Goal: Information Seeking & Learning: Learn about a topic

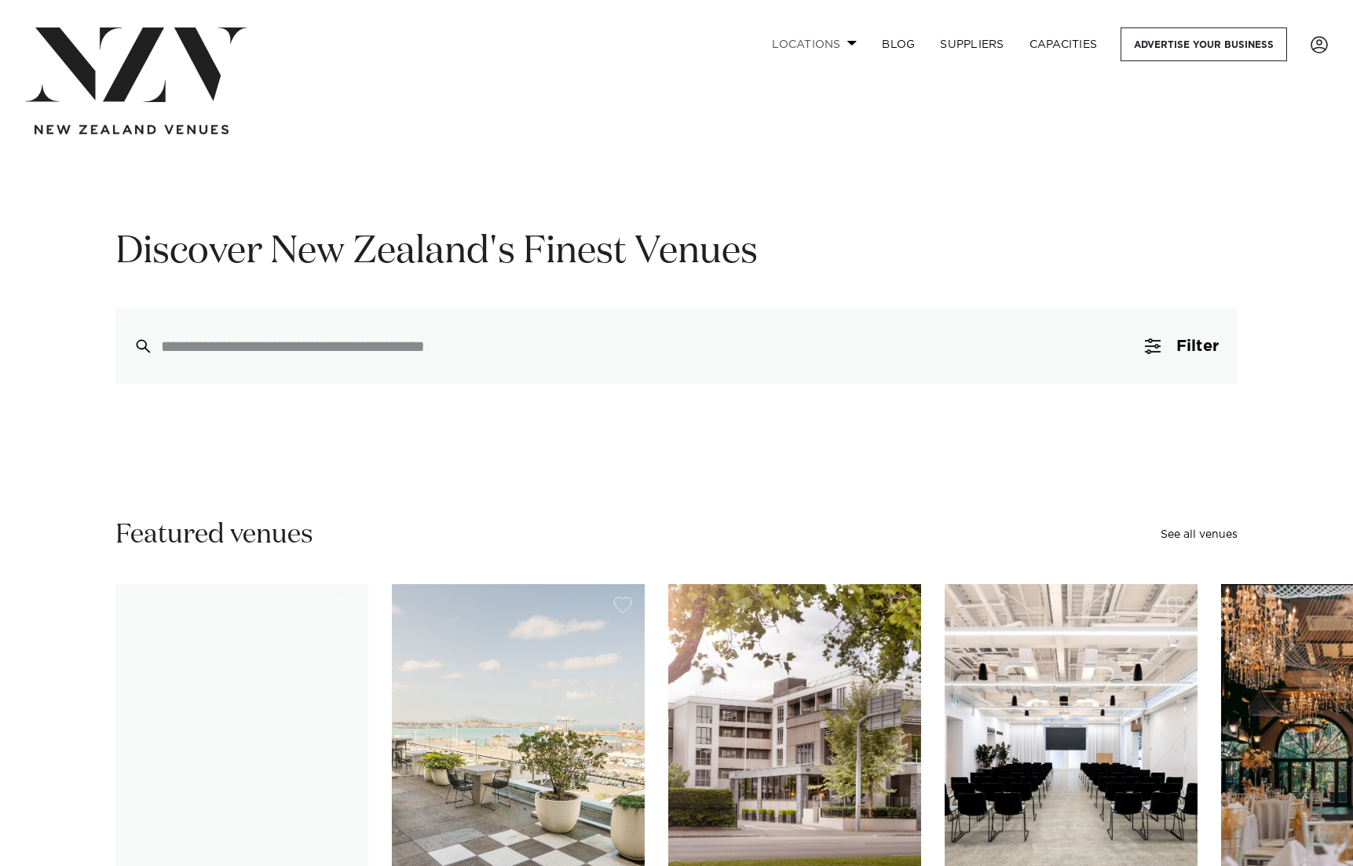
click at [818, 41] on link "Locations" at bounding box center [815, 44] width 110 height 34
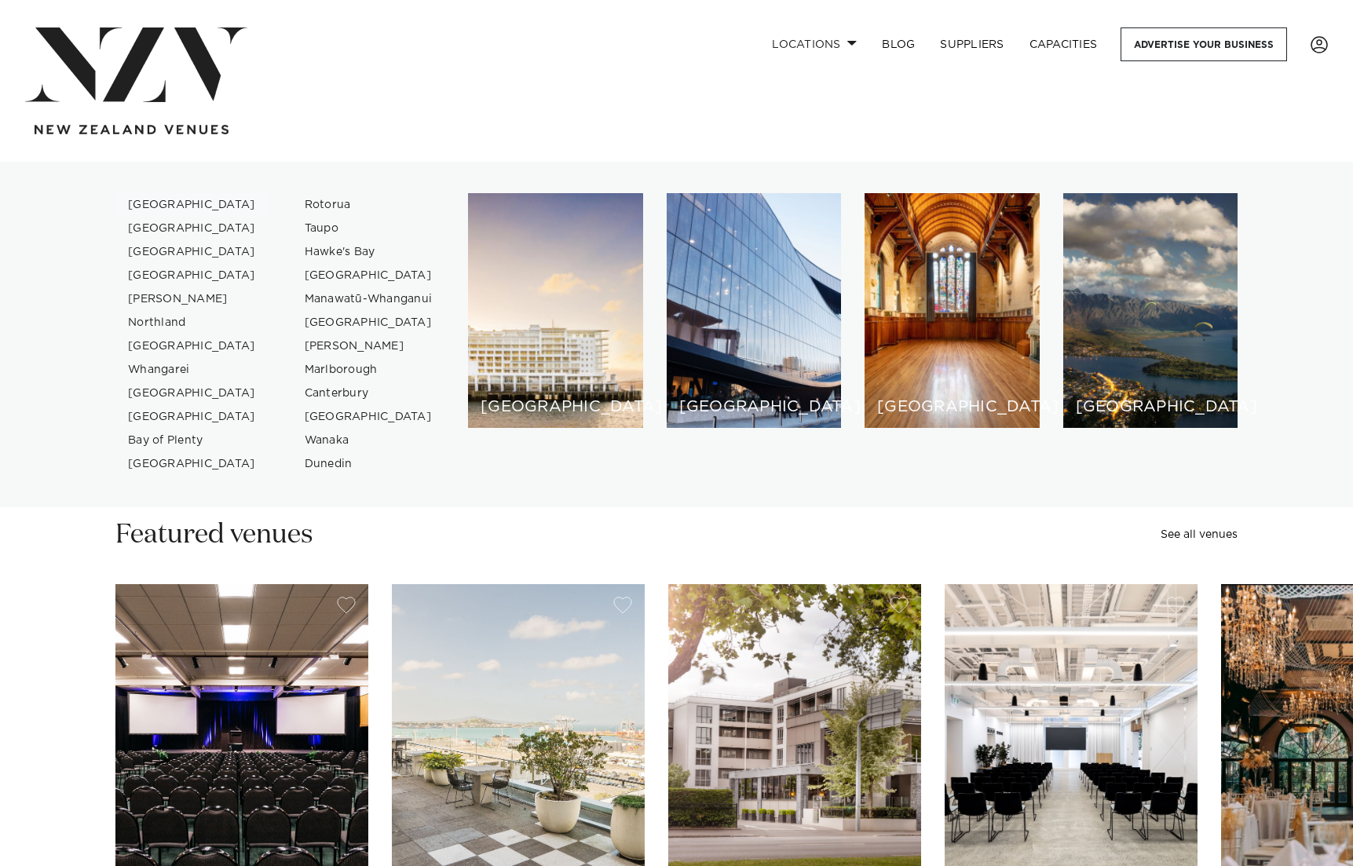
click at [164, 202] on link "[GEOGRAPHIC_DATA]" at bounding box center [191, 205] width 153 height 24
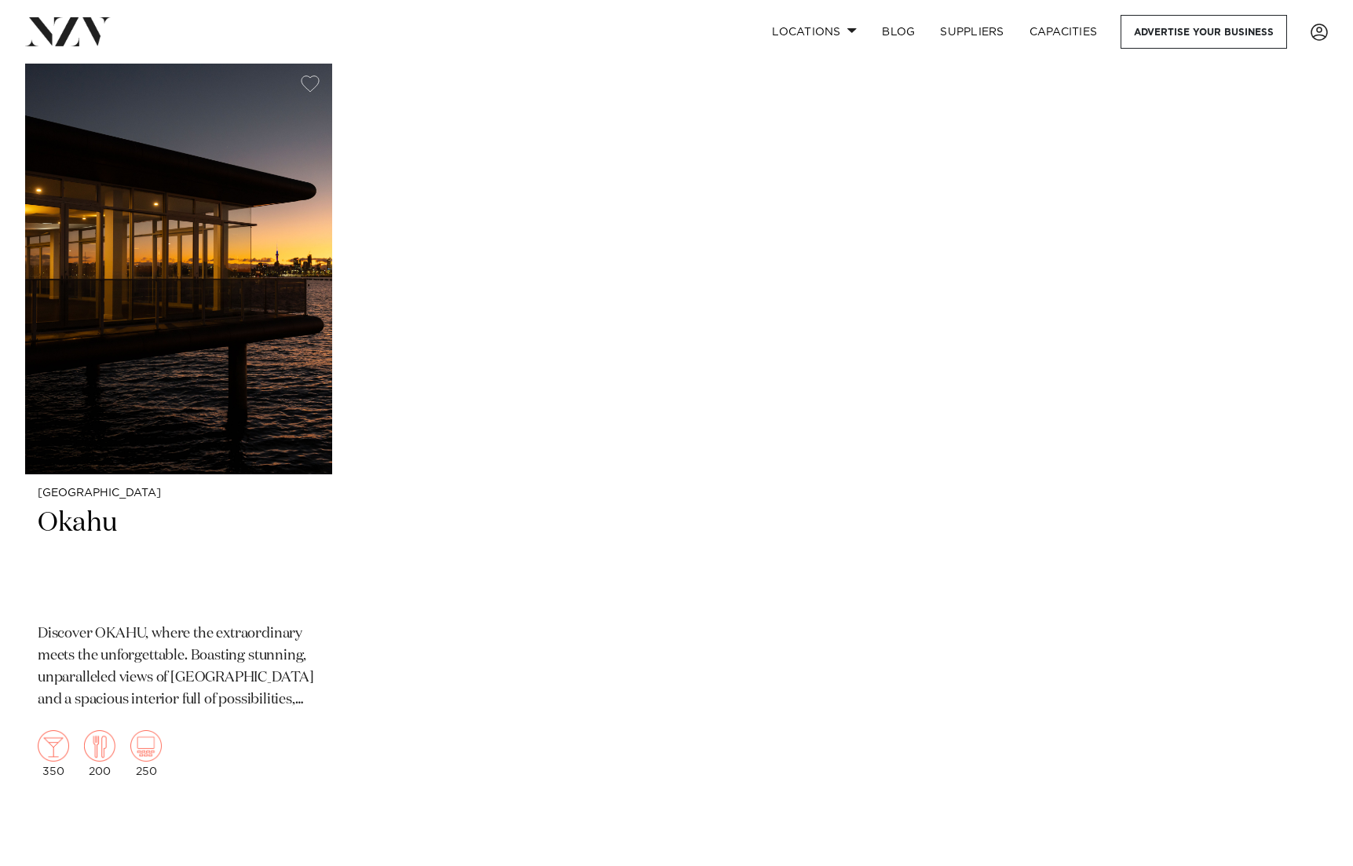
scroll to position [23266, 0]
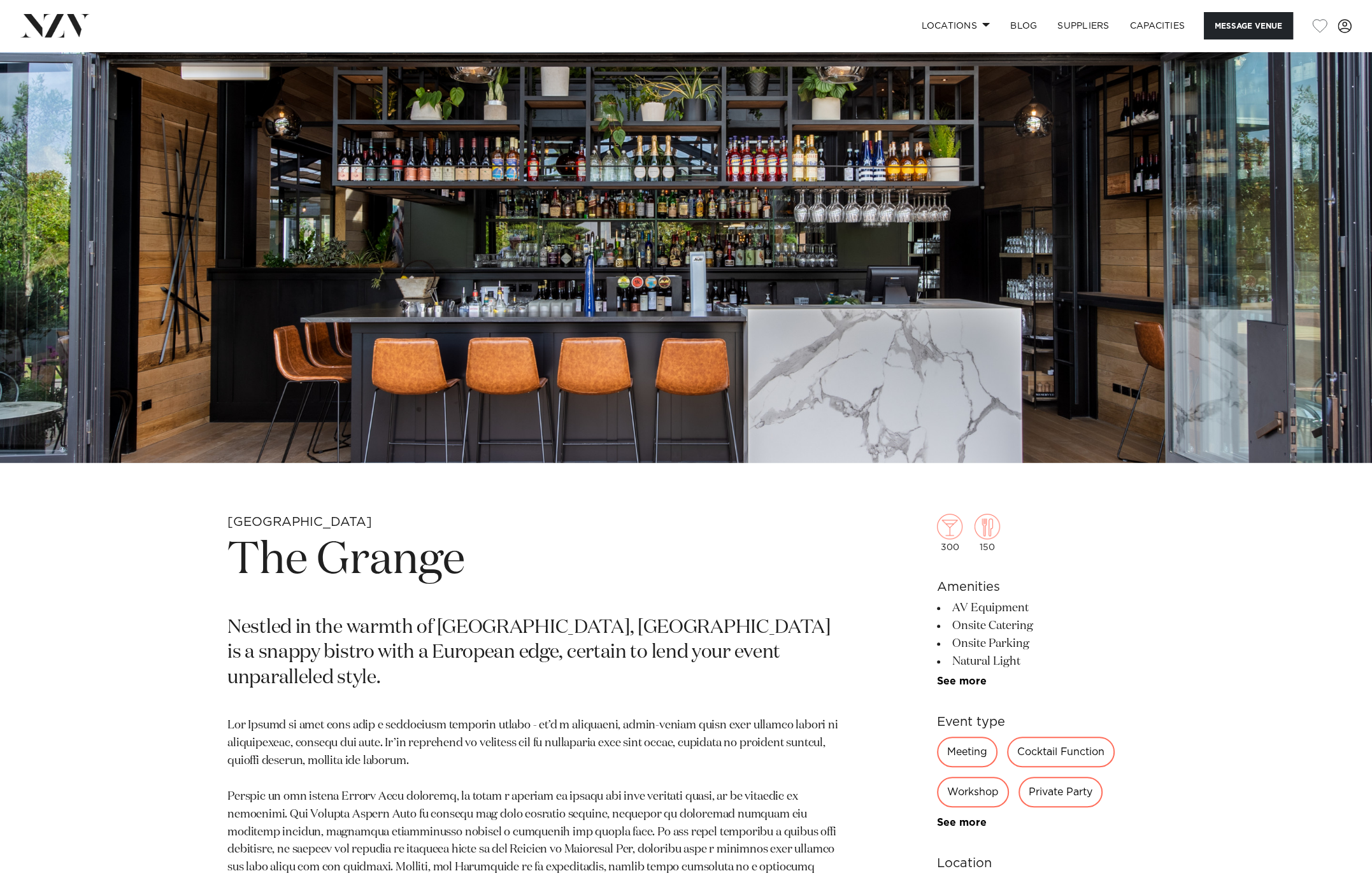
scroll to position [230, 0]
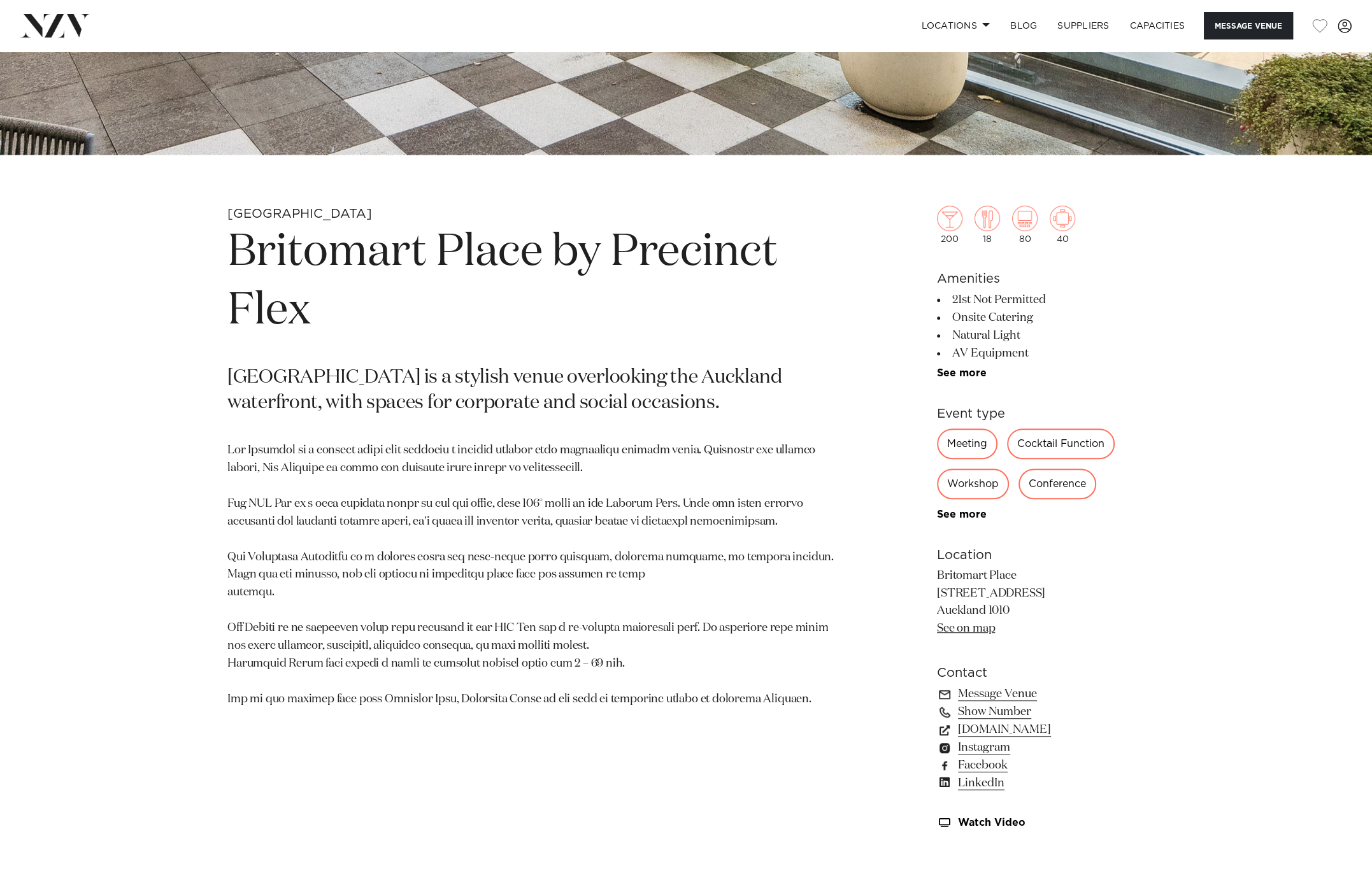
scroll to position [568, 0]
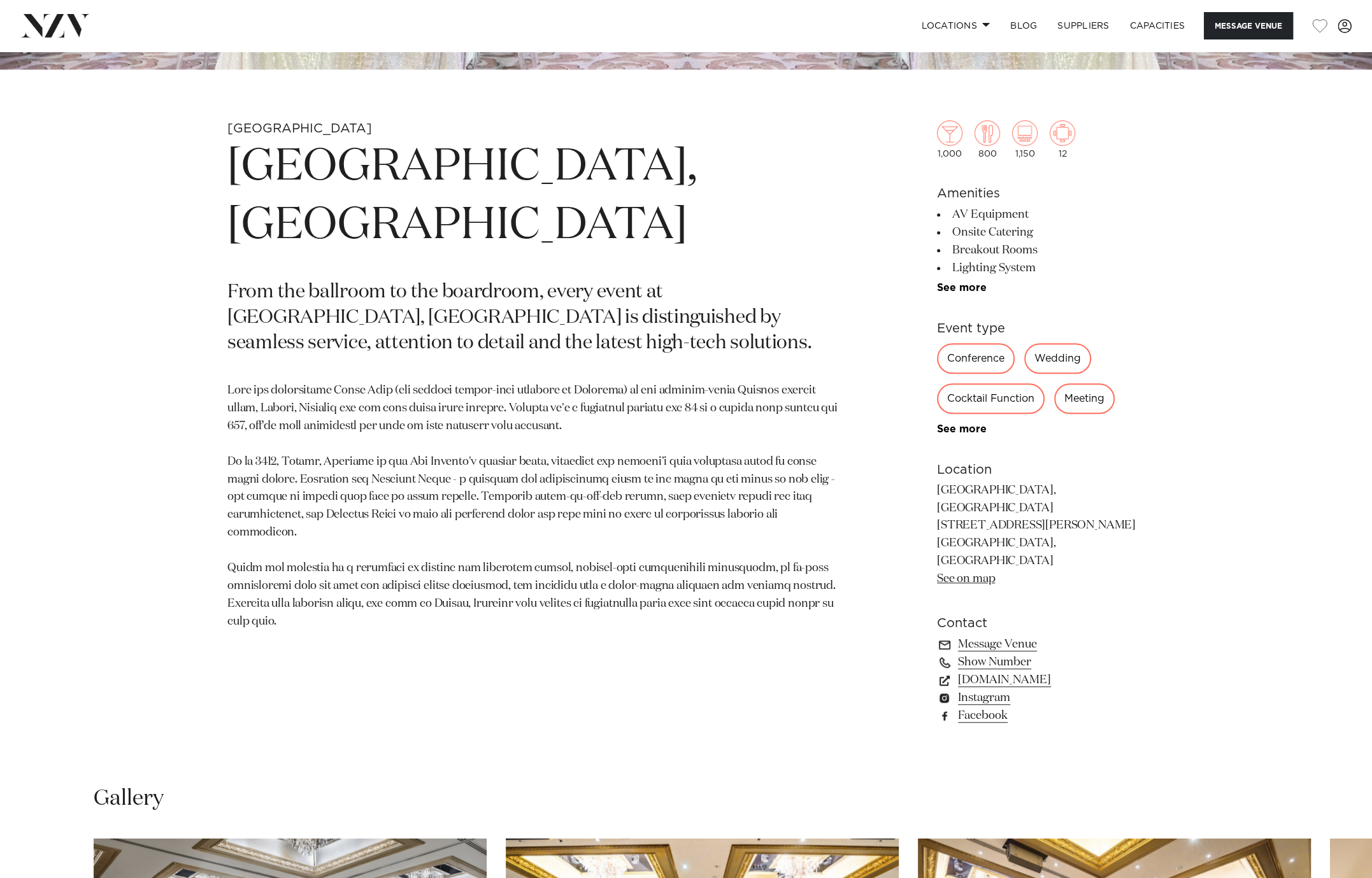
scroll to position [652, 0]
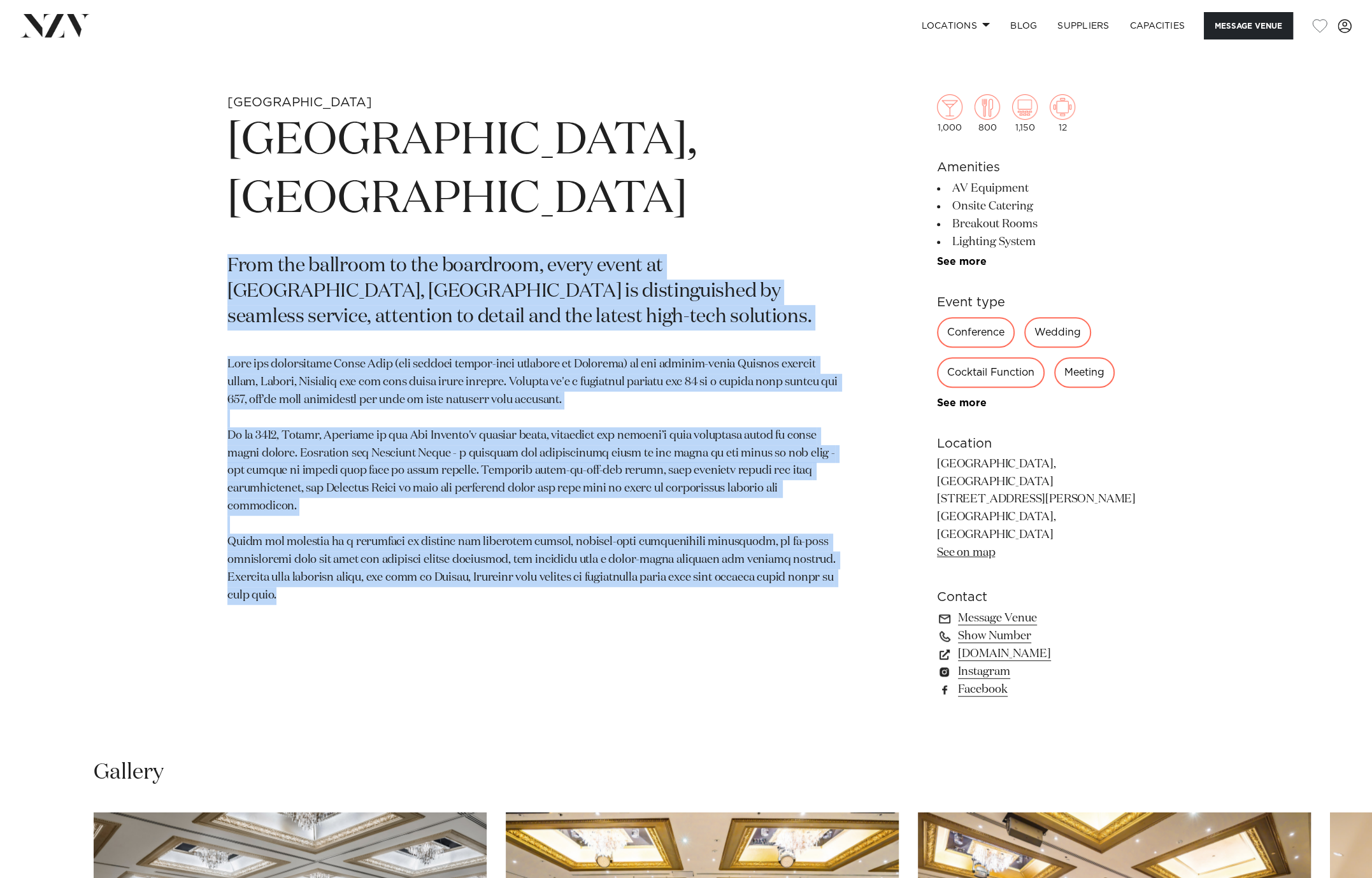
drag, startPoint x: 215, startPoint y: 200, endPoint x: 387, endPoint y: 550, distance: 390.0
click at [387, 550] on div "Auckland Cordis, Auckland From the ballroom to the boardroom, every event at Co…" at bounding box center [686, 417] width 1084 height 645
copy section "From the ballroom to the boardroom, every event at Cordis, Auckland is distingu…"
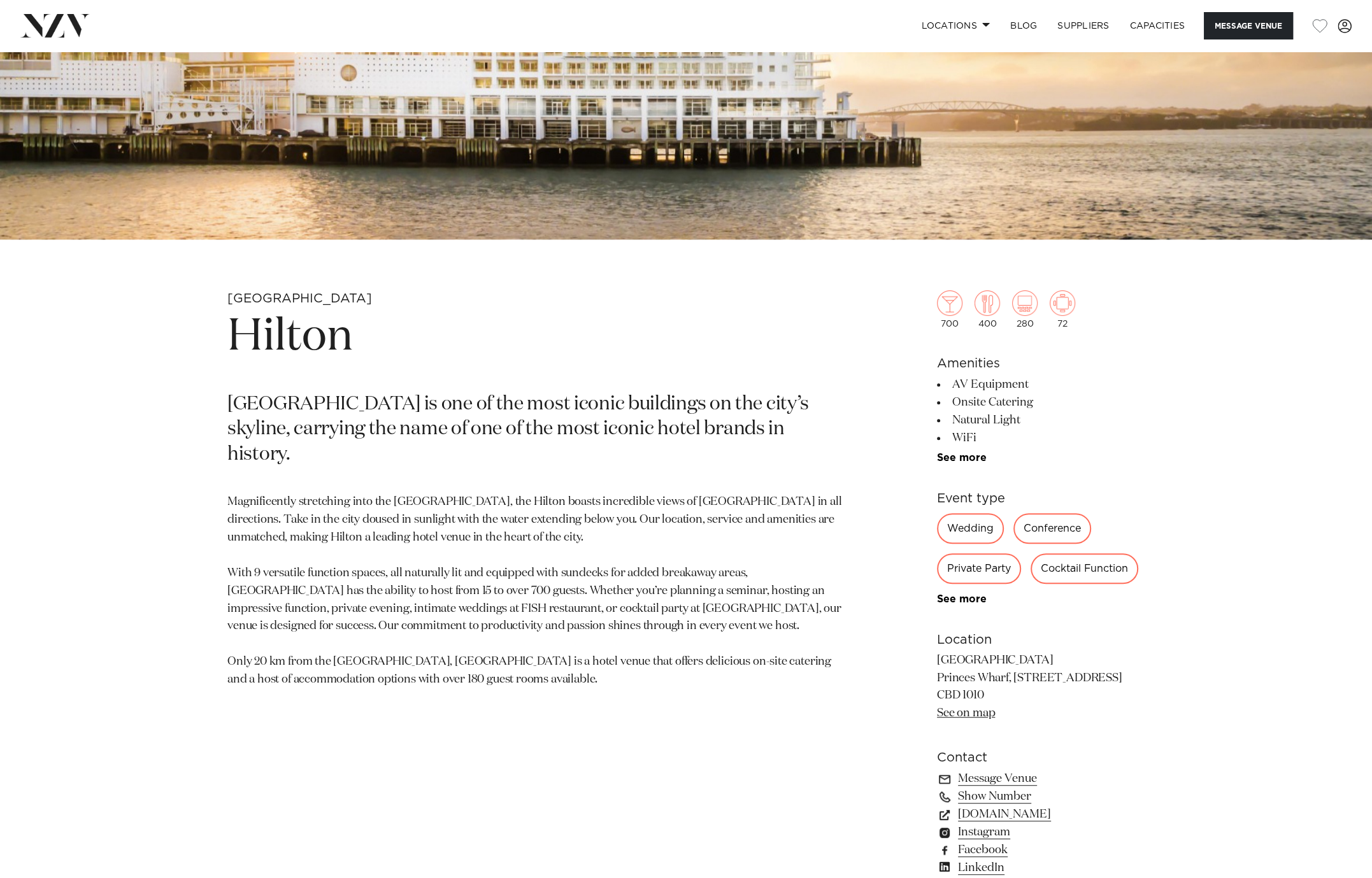
scroll to position [538, 0]
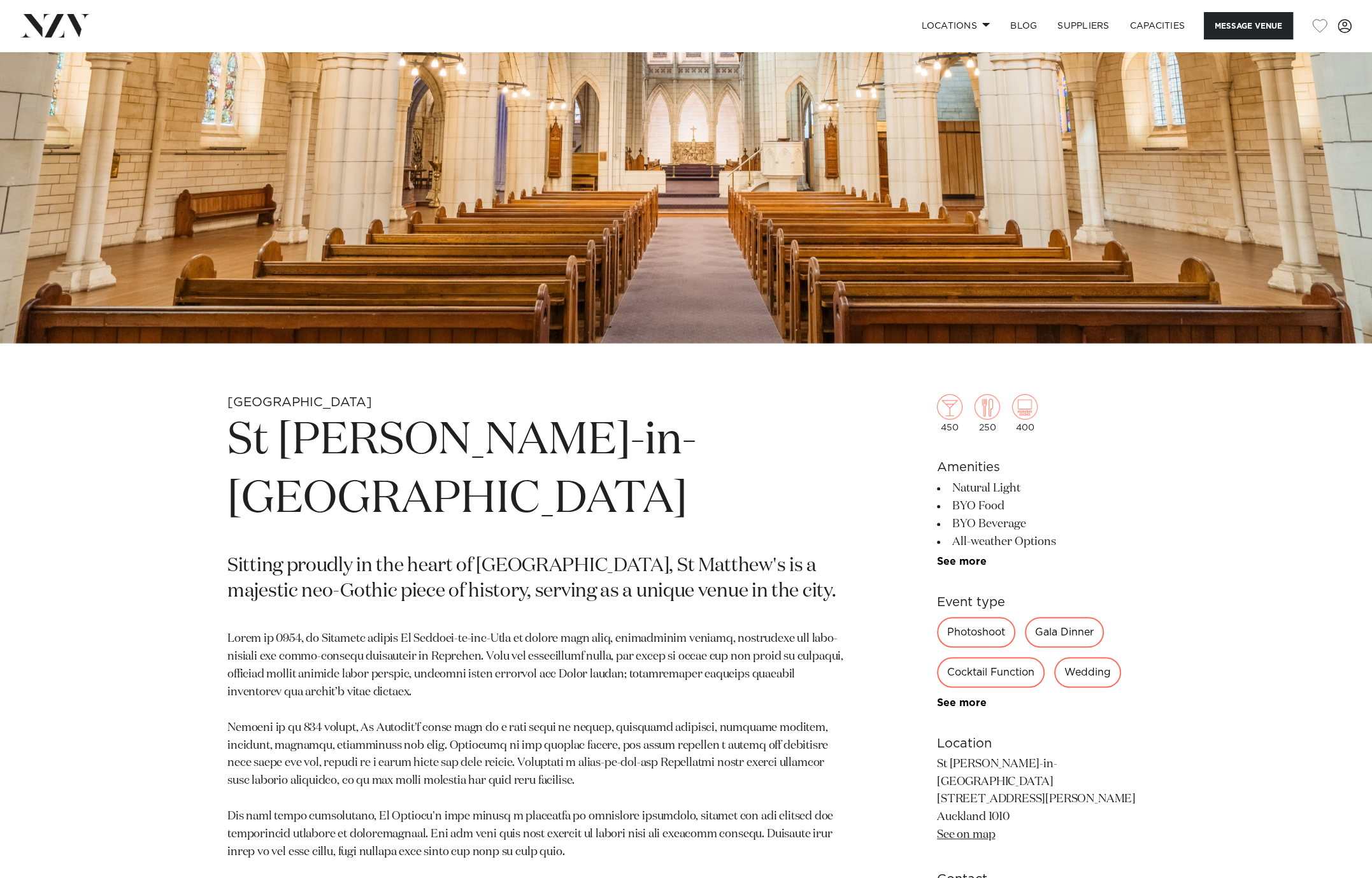
scroll to position [435, 0]
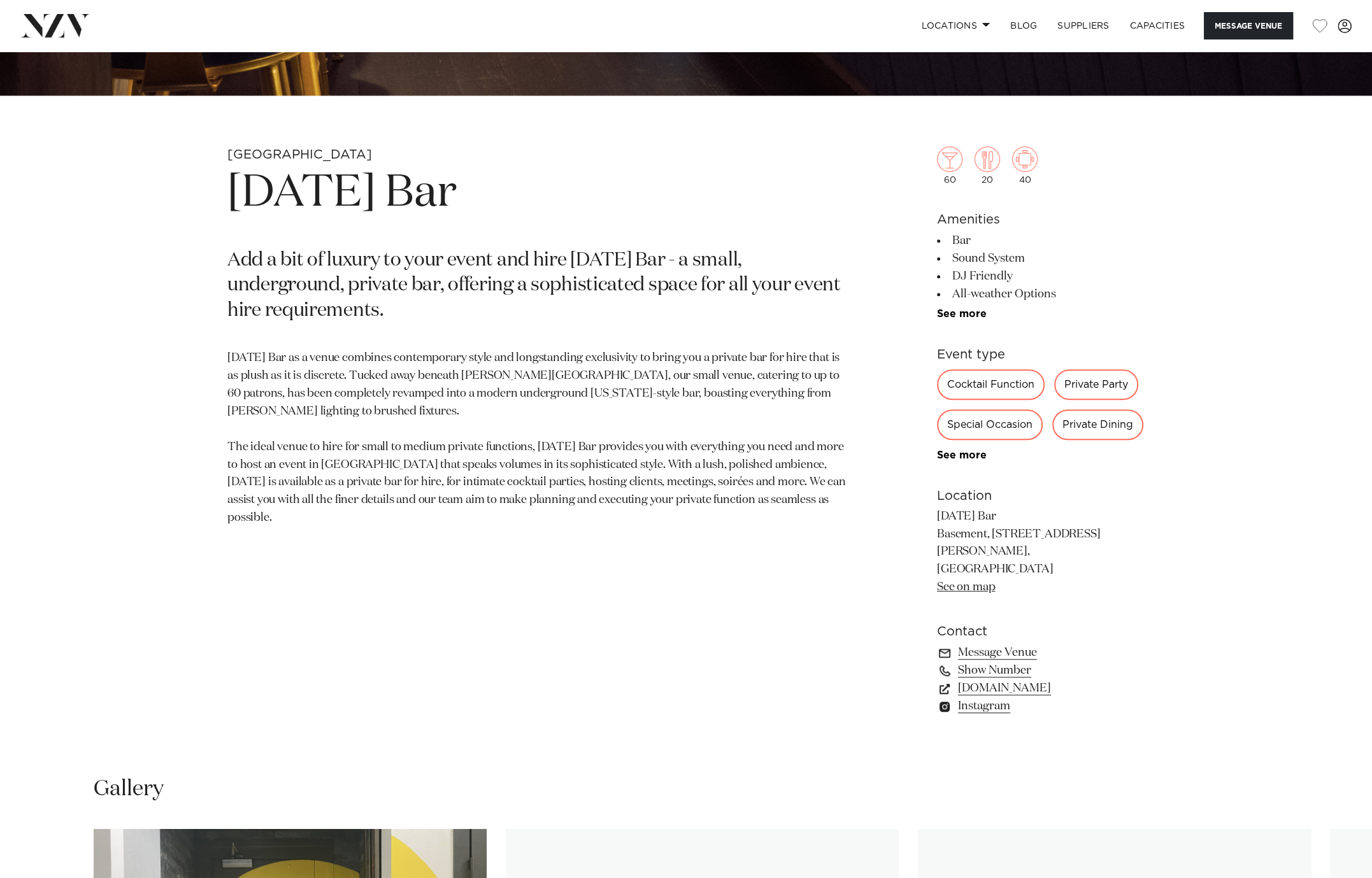
scroll to position [626, 0]
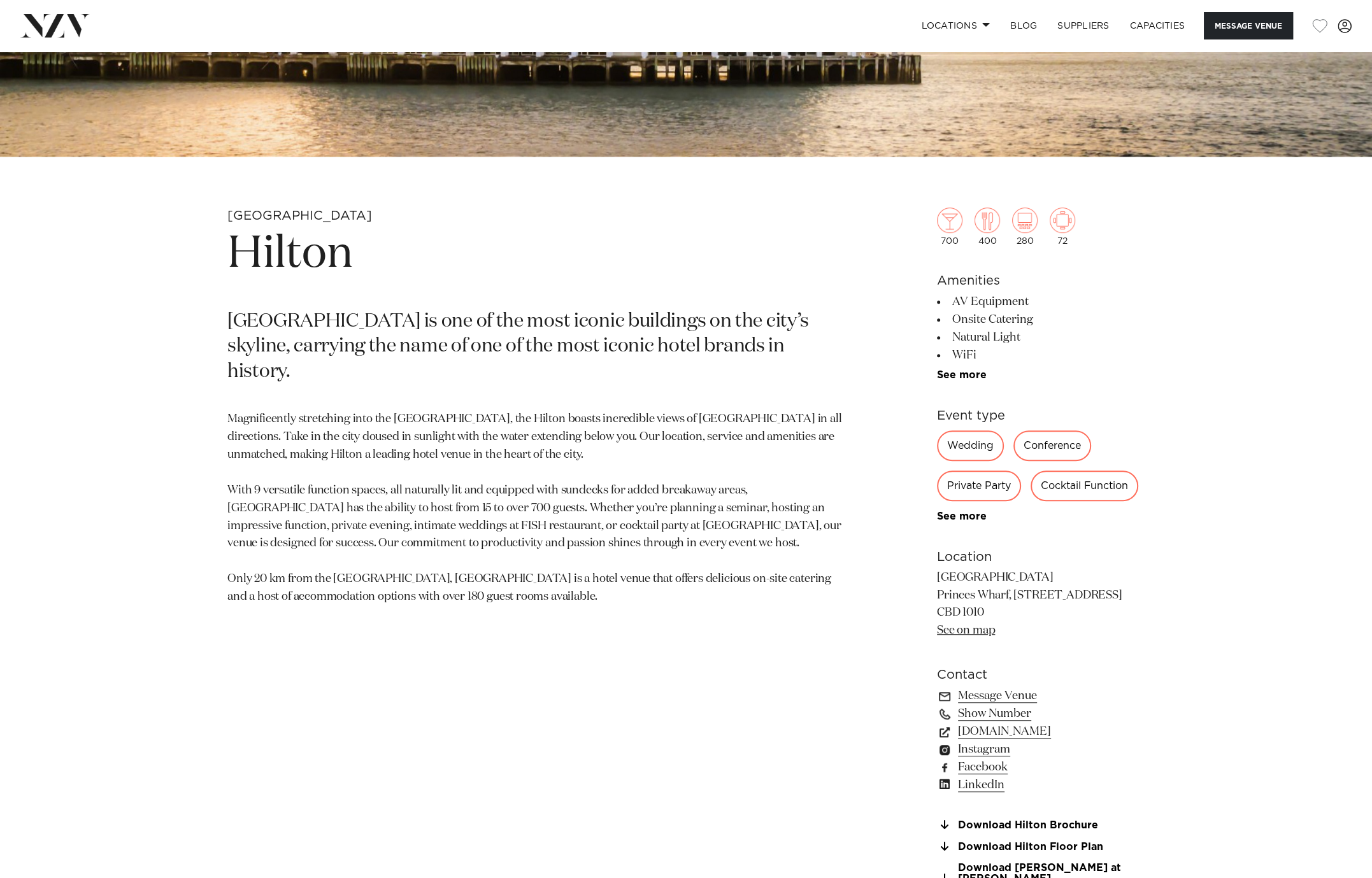
scroll to position [537, 0]
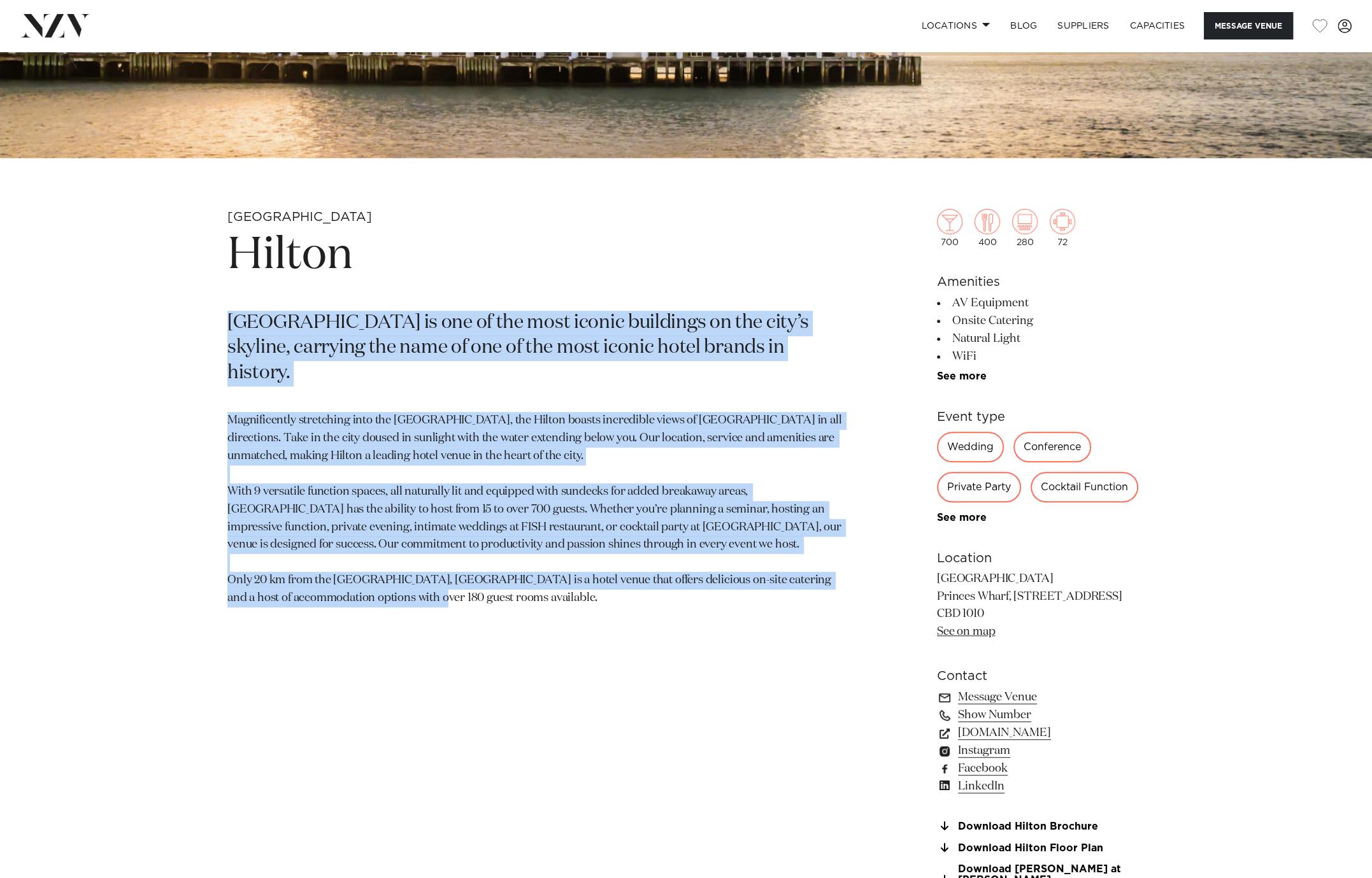
drag, startPoint x: 412, startPoint y: 538, endPoint x: 215, endPoint y: 327, distance: 288.7
click at [209, 322] on div "Auckland Hilton [GEOGRAPHIC_DATA] is one of the most iconic buildings on the ci…" at bounding box center [686, 589] width 1084 height 760
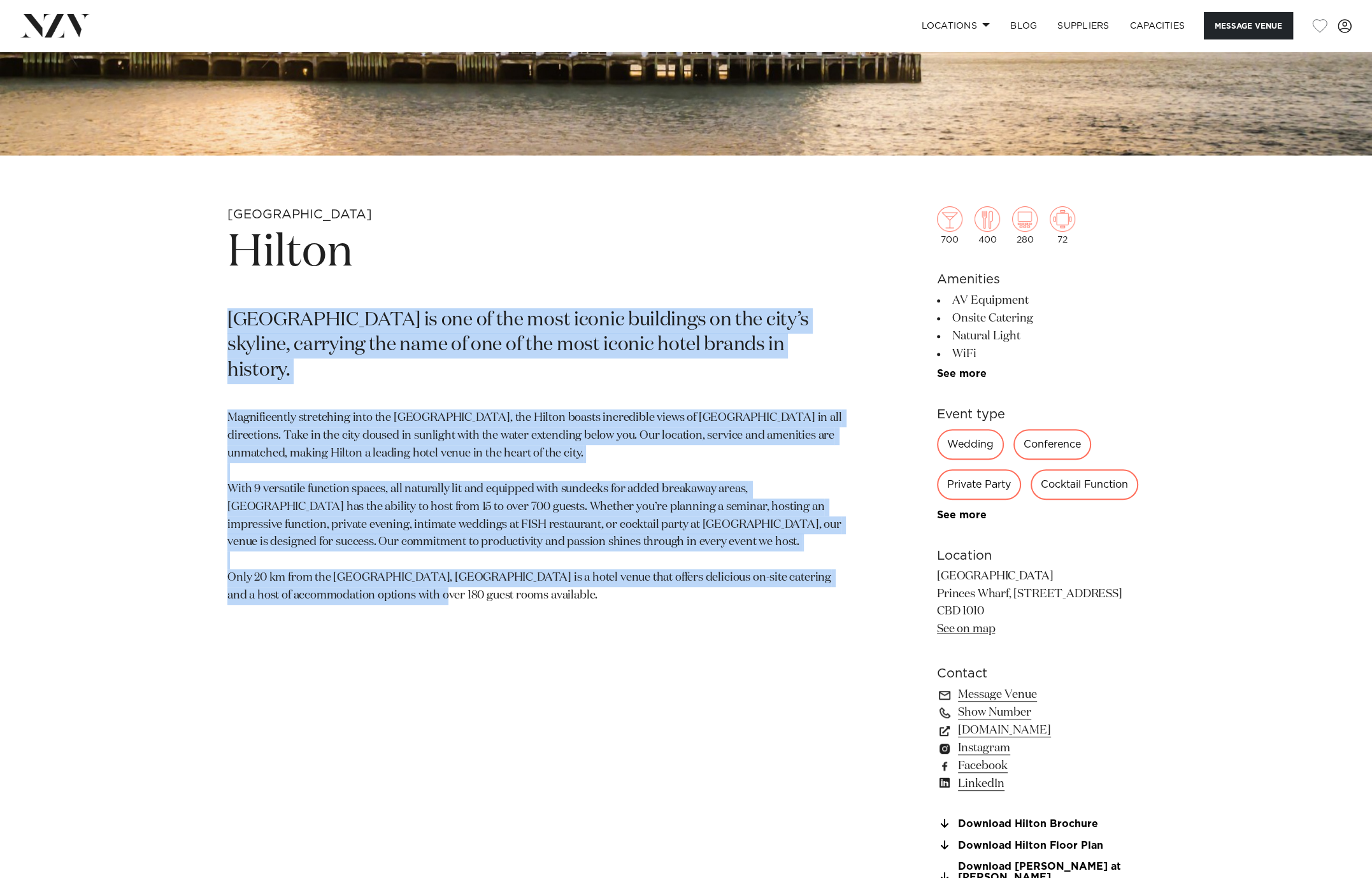
copy section "Loremi Dolorsit am con ad eli sedd eiusmo temporinc ut lab etdo’m aliquae, admi…"
